Goal: Transaction & Acquisition: Purchase product/service

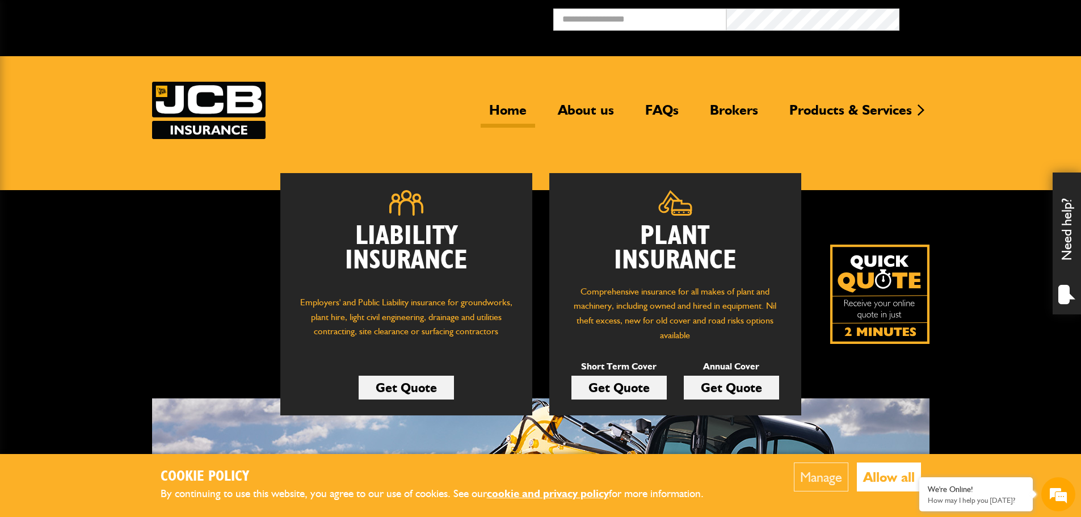
click at [638, 389] on link "Get Quote" at bounding box center [618, 388] width 95 height 24
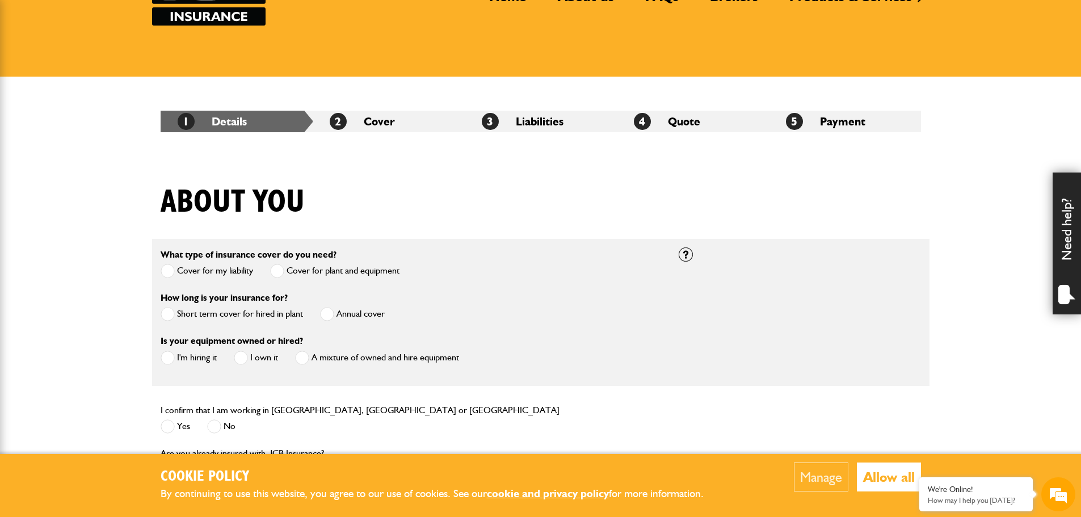
scroll to position [170, 0]
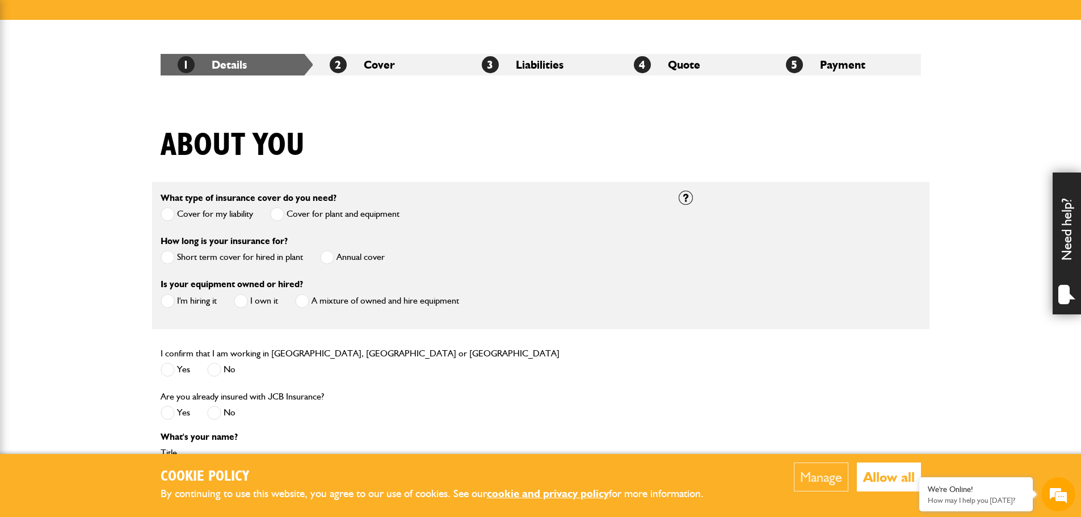
click at [170, 260] on span at bounding box center [168, 257] width 14 height 14
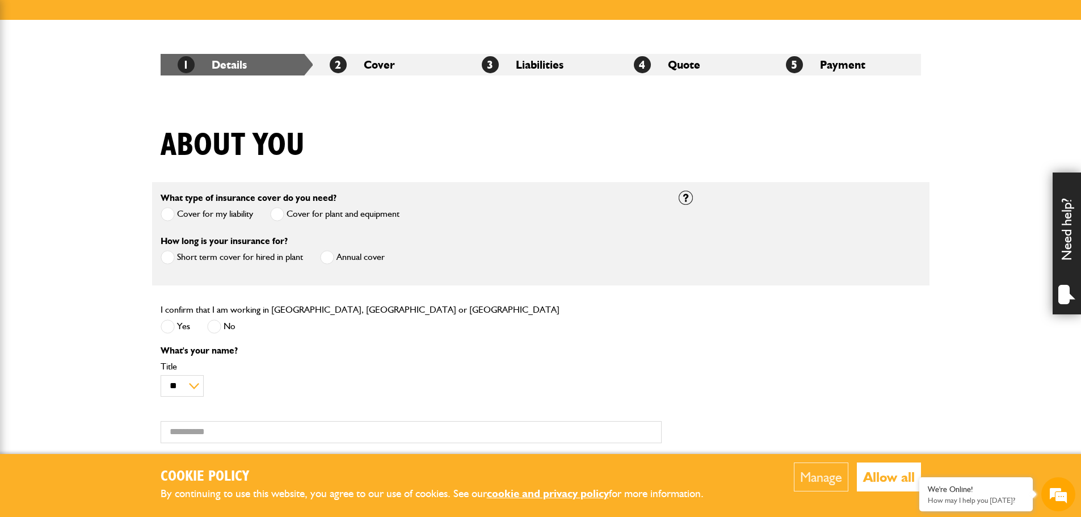
click at [167, 329] on span at bounding box center [168, 327] width 14 height 14
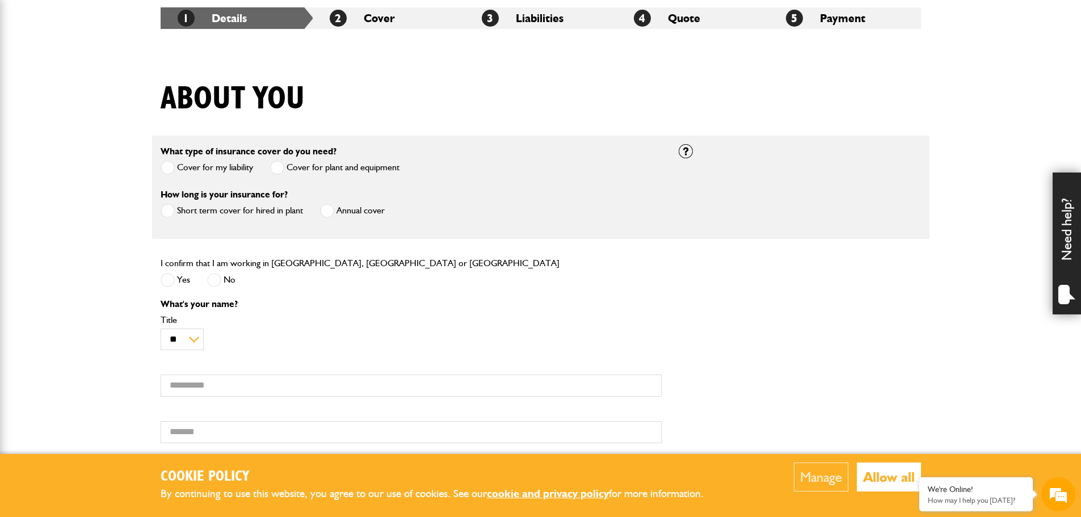
scroll to position [0, 0]
